Goal: Find specific page/section: Find specific page/section

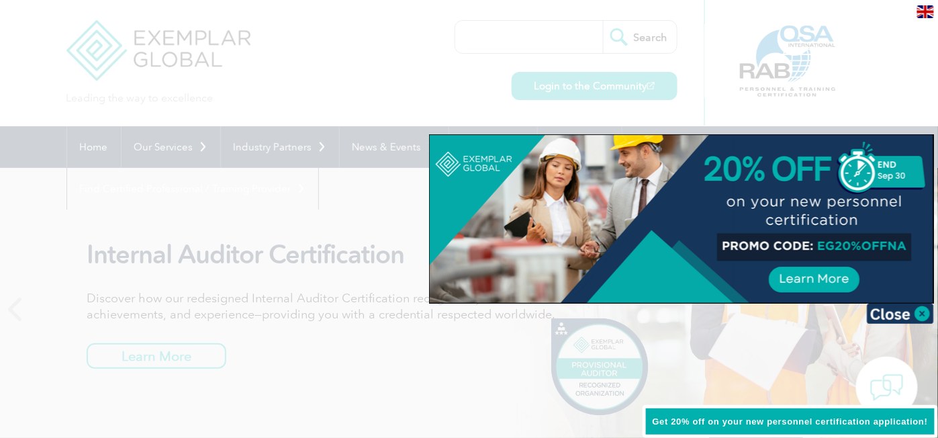
click at [818, 275] on div at bounding box center [682, 219] width 504 height 168
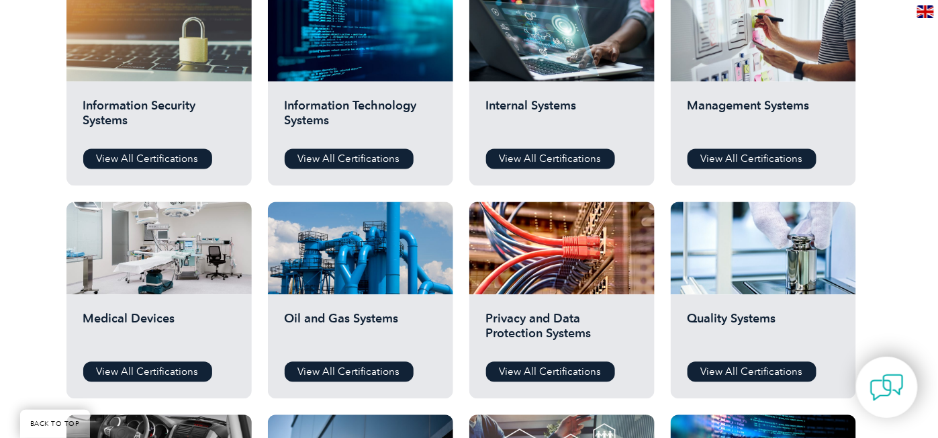
scroll to position [610, 0]
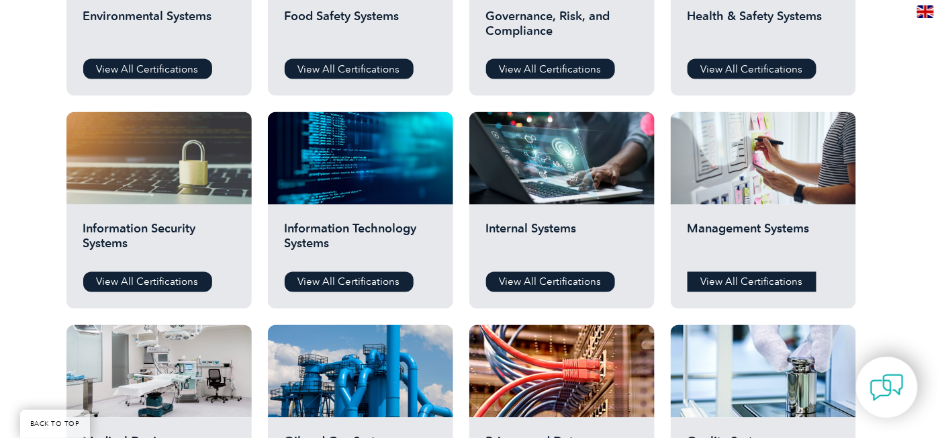
click at [728, 283] on link "View All Certifications" at bounding box center [752, 282] width 129 height 20
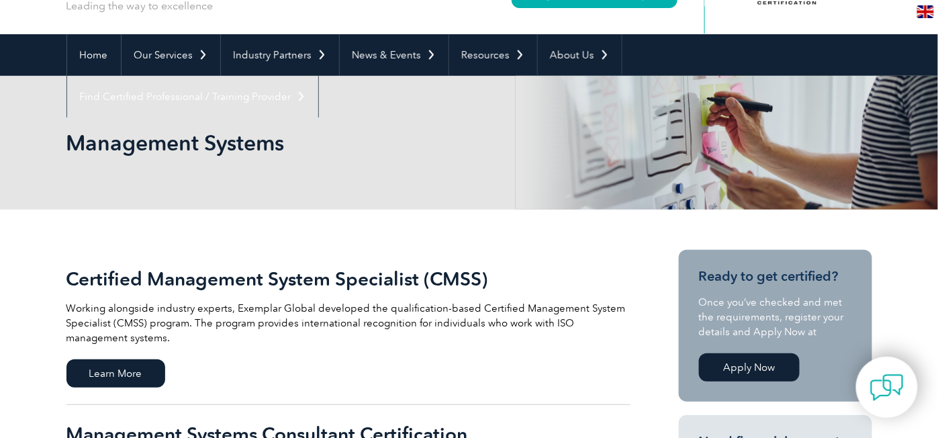
scroll to position [61, 0]
